Goal: Task Accomplishment & Management: Manage account settings

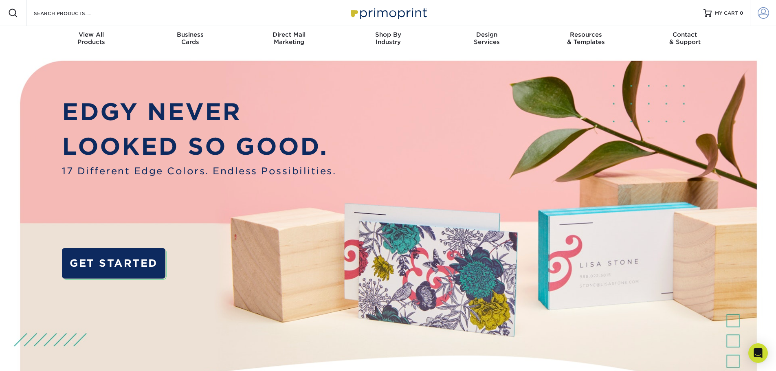
click at [771, 11] on link "Account" at bounding box center [763, 13] width 26 height 26
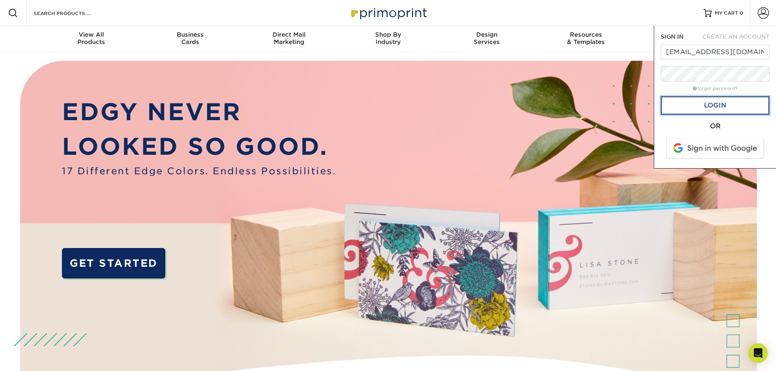
click at [710, 105] on link "Login" at bounding box center [715, 105] width 109 height 19
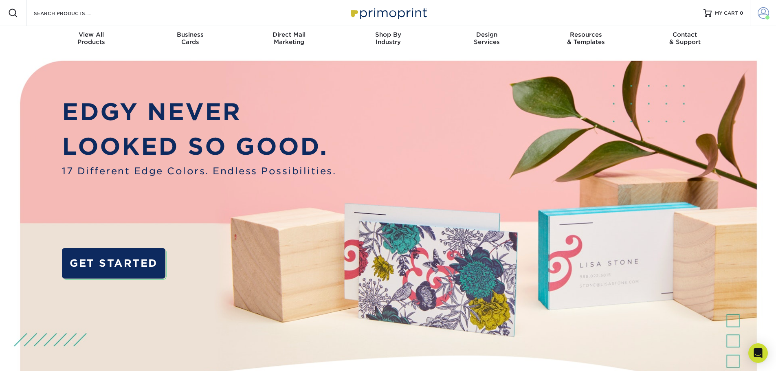
click at [765, 14] on span at bounding box center [763, 12] width 11 height 11
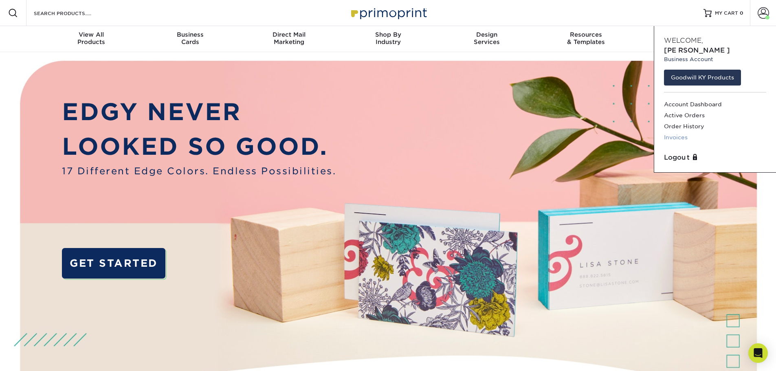
click at [679, 132] on link "Invoices" at bounding box center [715, 137] width 102 height 11
